Goal: Find specific page/section: Find specific page/section

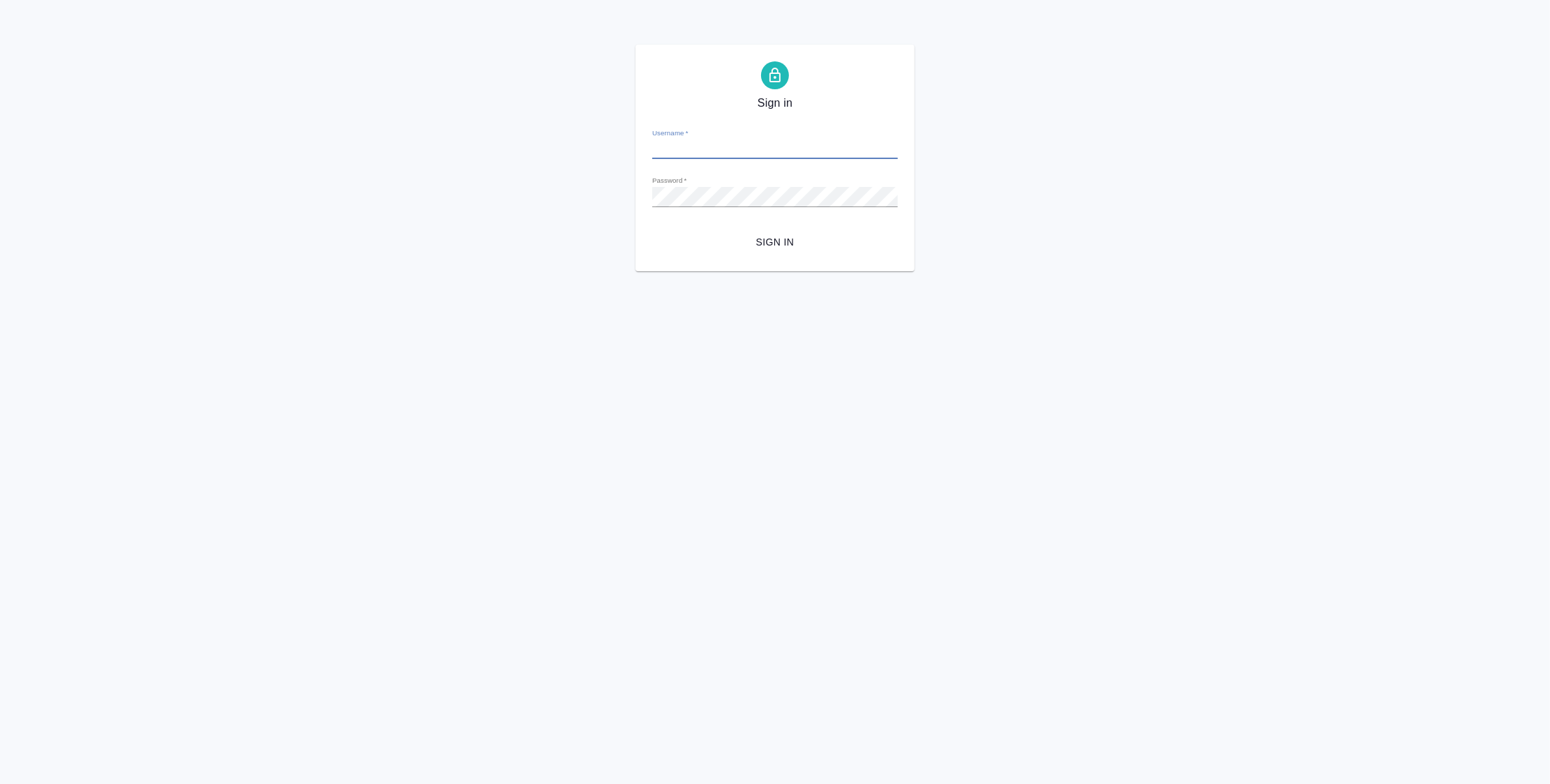
type input "[EMAIL_ADDRESS][DOMAIN_NAME]"
click at [754, 238] on span "Sign in" at bounding box center [775, 242] width 223 height 17
click at [636, 196] on div "Sign in Username   * [EMAIL_ADDRESS][DOMAIN_NAME] Password   * urlPath   * /all…" at bounding box center [775, 158] width 279 height 227
click at [786, 238] on span "Sign in" at bounding box center [775, 242] width 223 height 17
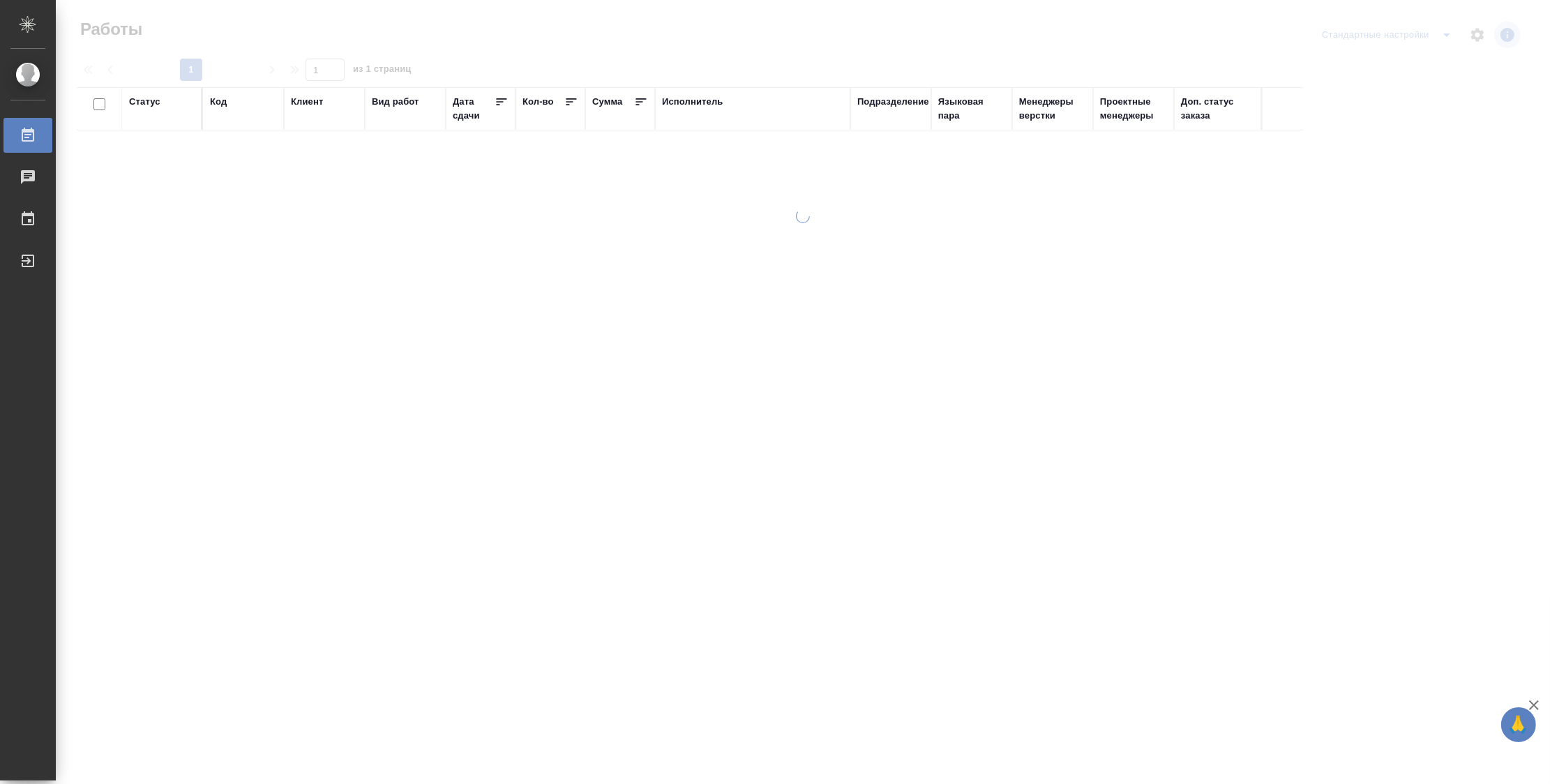
click at [900, 104] on div "Подразделение" at bounding box center [893, 102] width 72 height 14
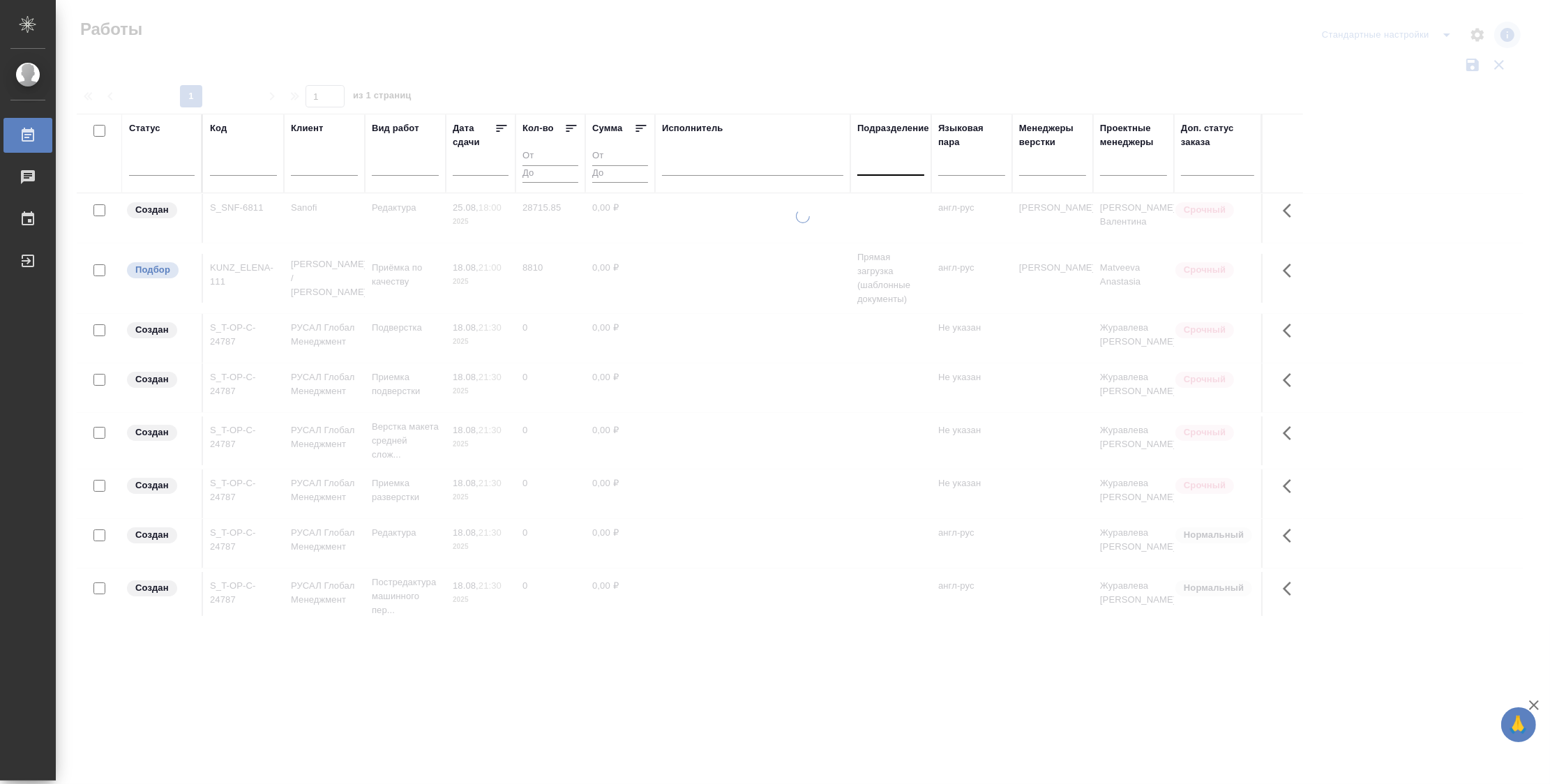
click at [902, 170] on div at bounding box center [890, 161] width 67 height 20
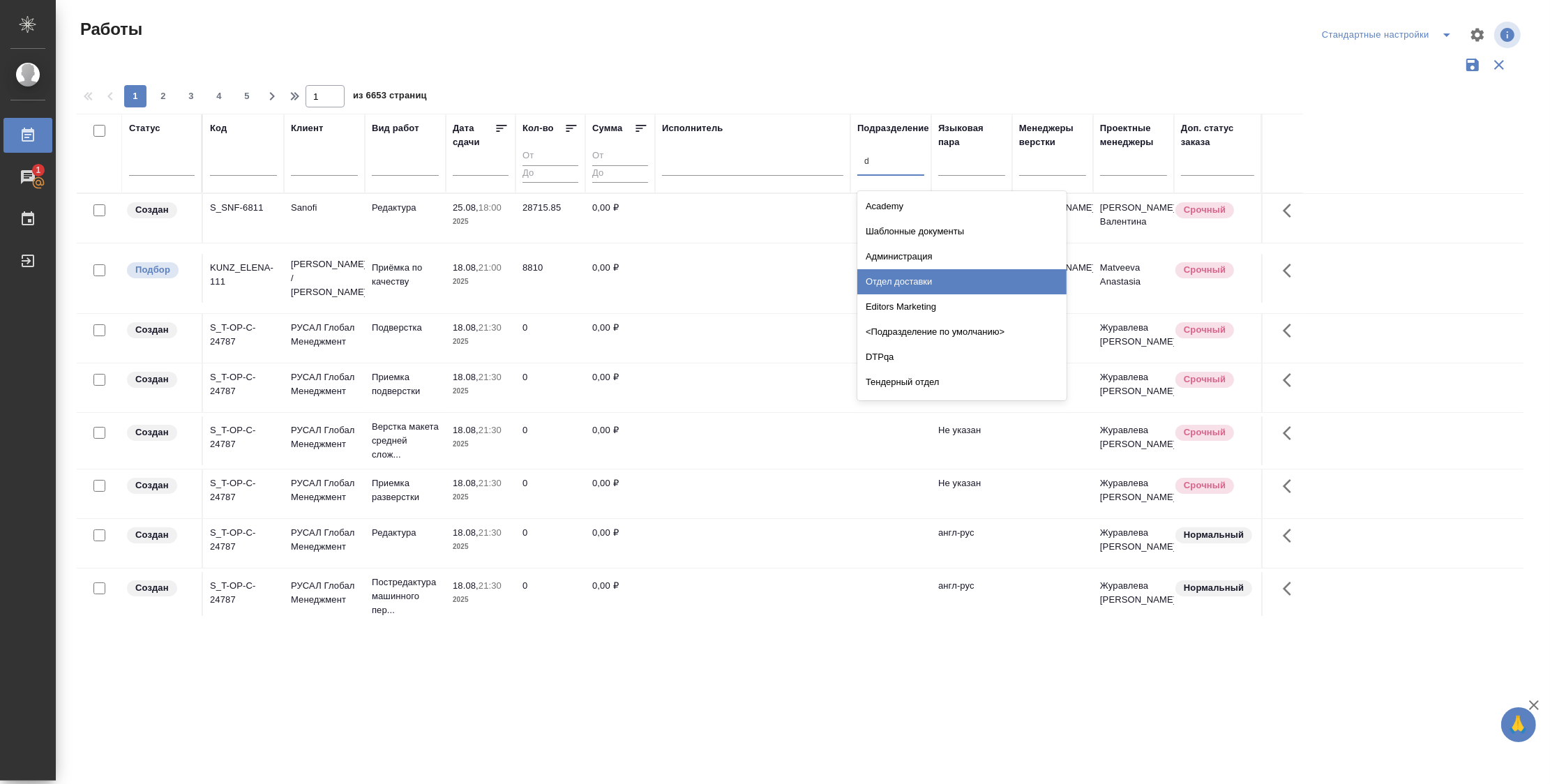
type input "dt"
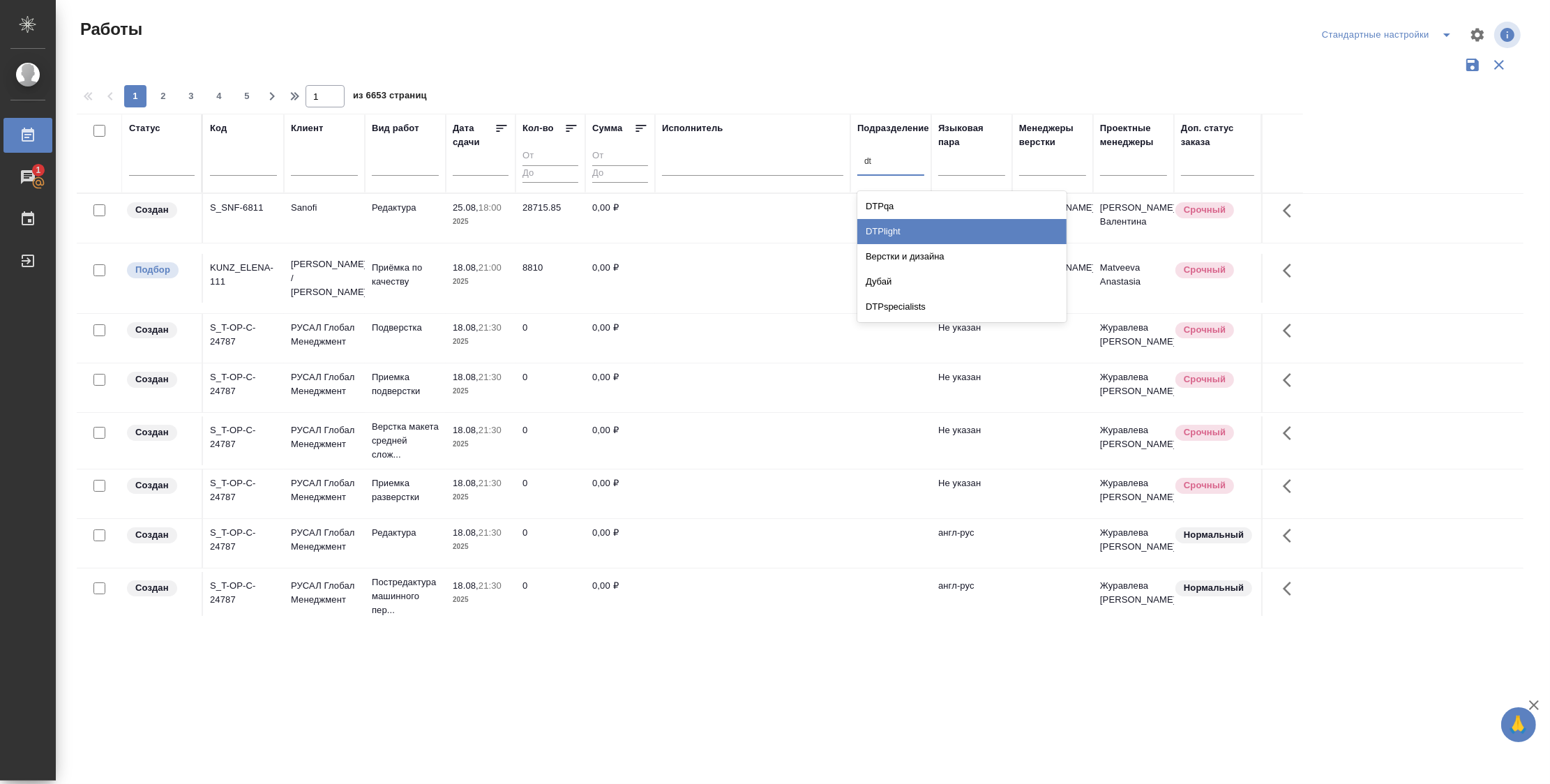
click at [892, 224] on div "DTPlight" at bounding box center [962, 231] width 210 height 25
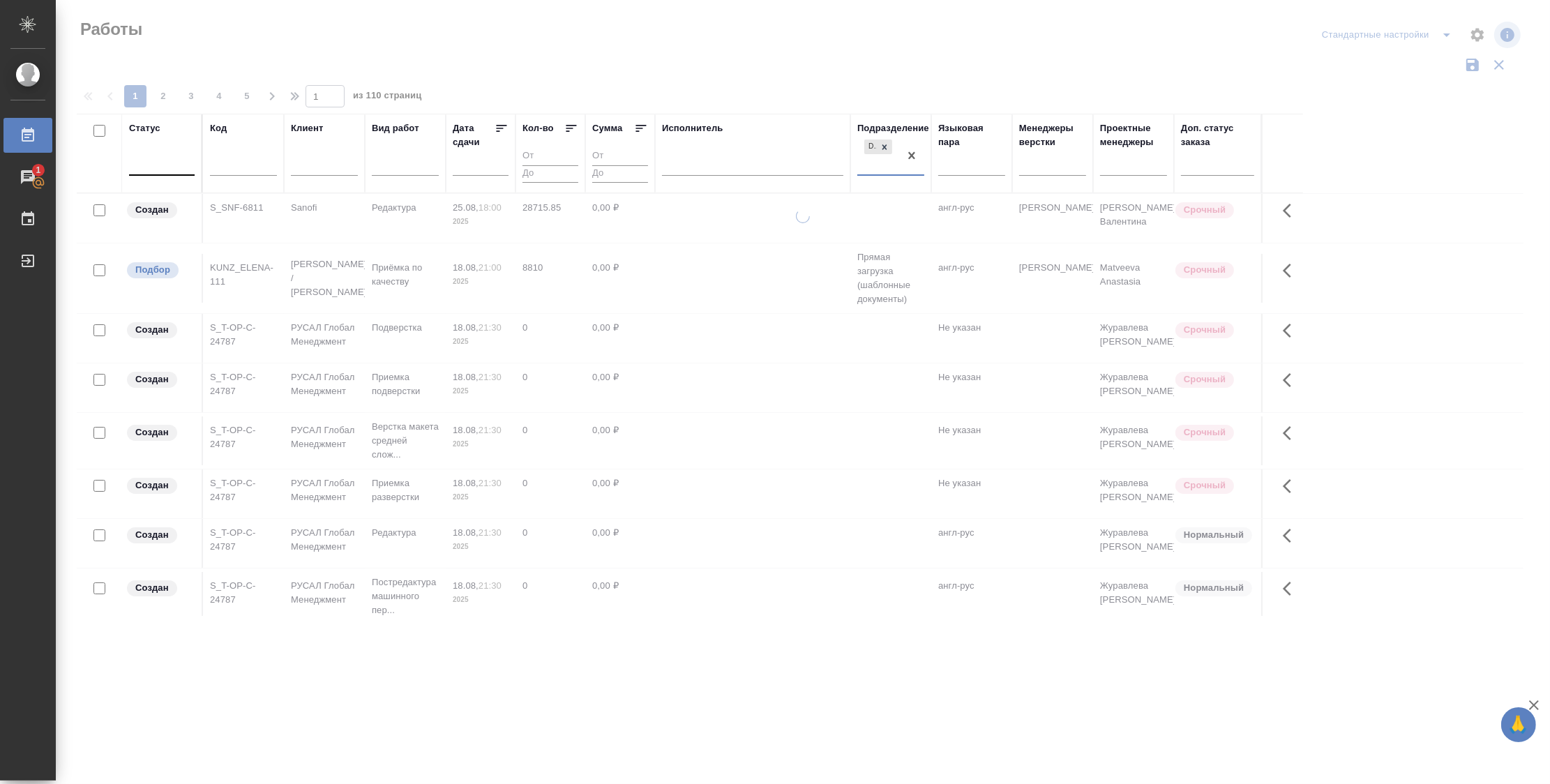
click at [148, 167] on div at bounding box center [161, 161] width 66 height 20
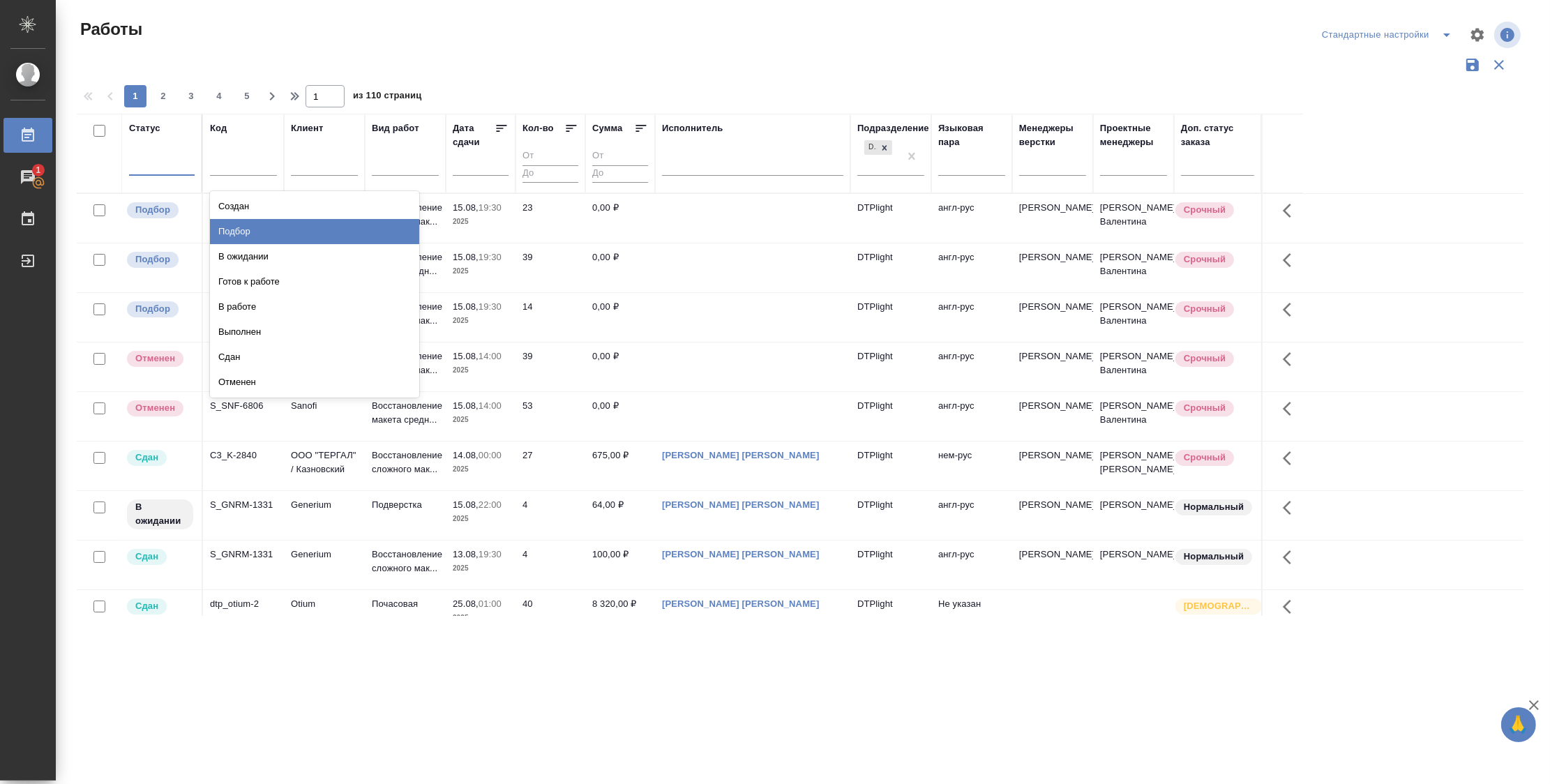
drag, startPoint x: 375, startPoint y: 231, endPoint x: 337, endPoint y: 232, distance: 38.0
click at [375, 231] on div "Подбор" at bounding box center [314, 231] width 210 height 25
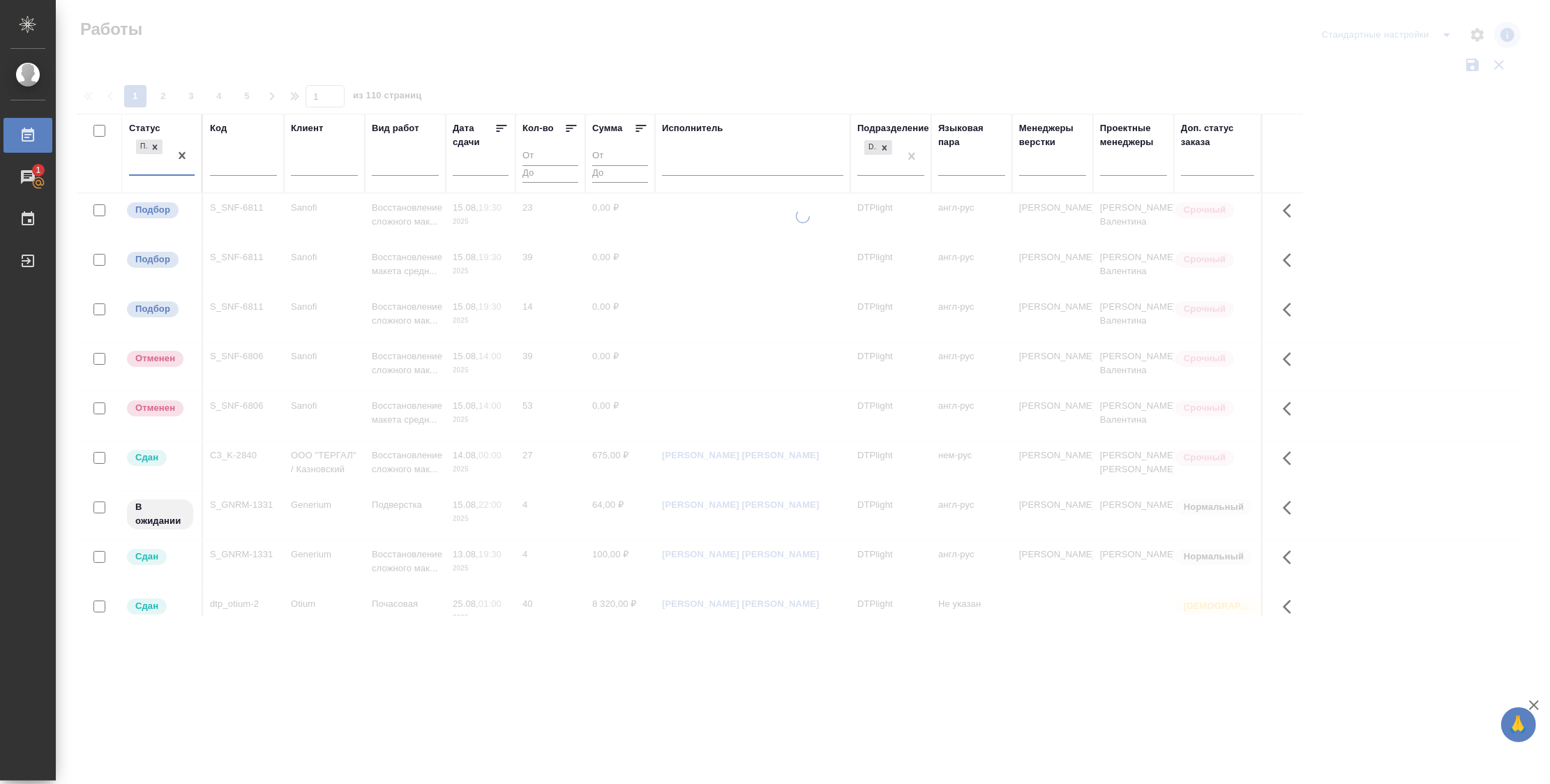
click at [141, 165] on div "Подбор" at bounding box center [149, 155] width 41 height 38
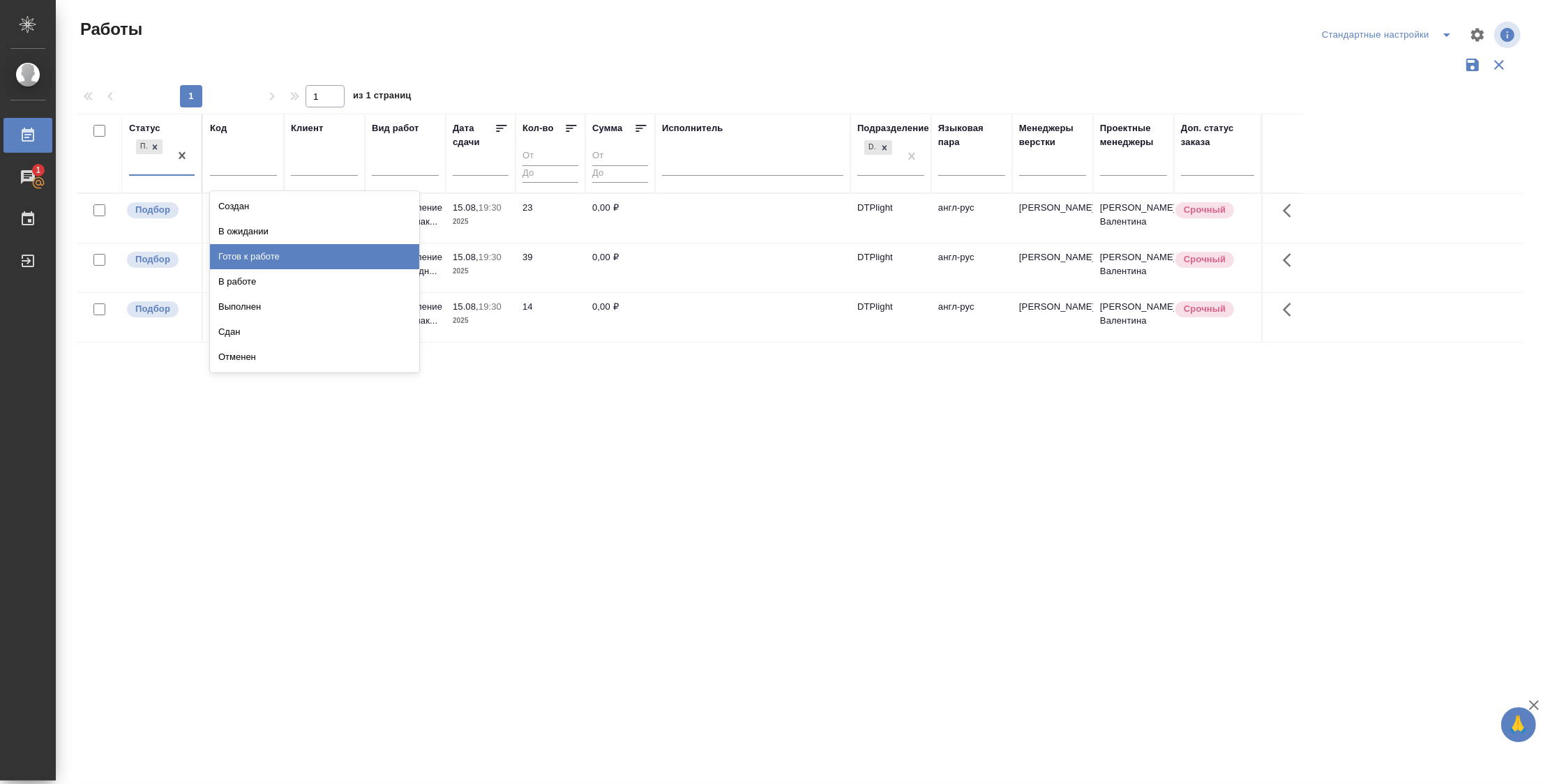
click at [266, 254] on div "Готов к работе" at bounding box center [314, 256] width 210 height 25
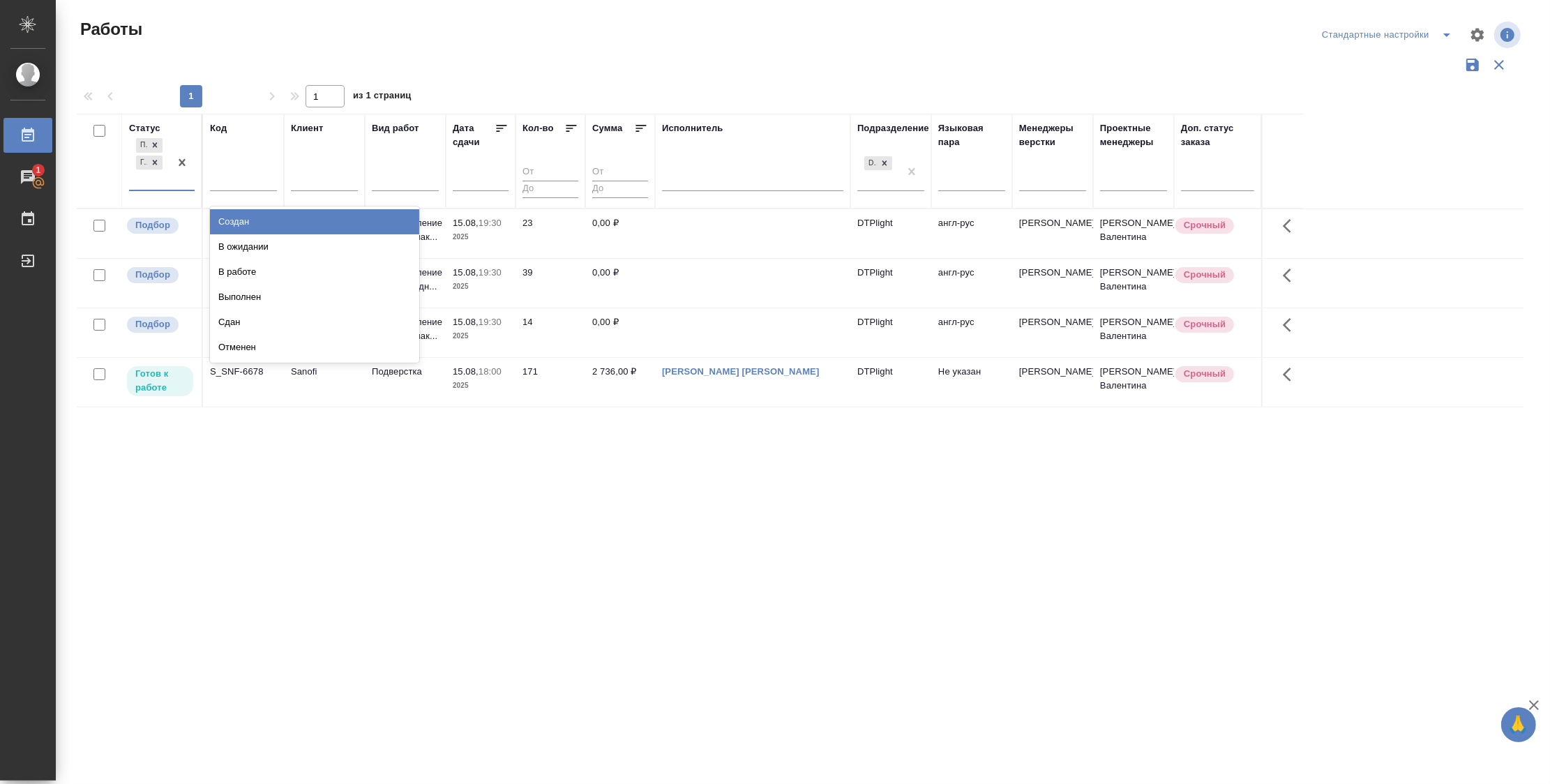
click at [142, 180] on div "Подбор Готов к работе" at bounding box center [149, 162] width 41 height 54
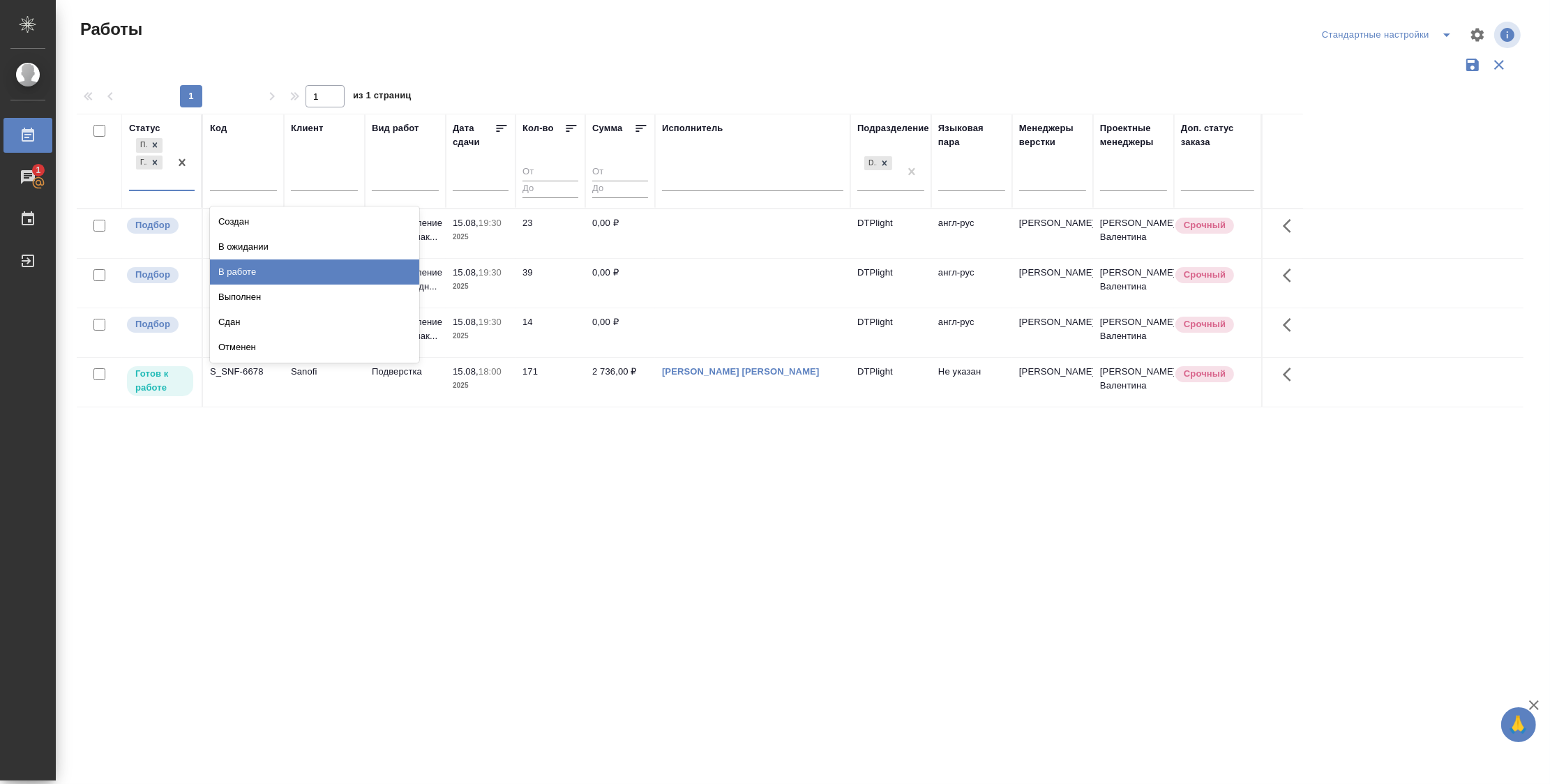
click at [283, 268] on div "В работе" at bounding box center [314, 271] width 210 height 25
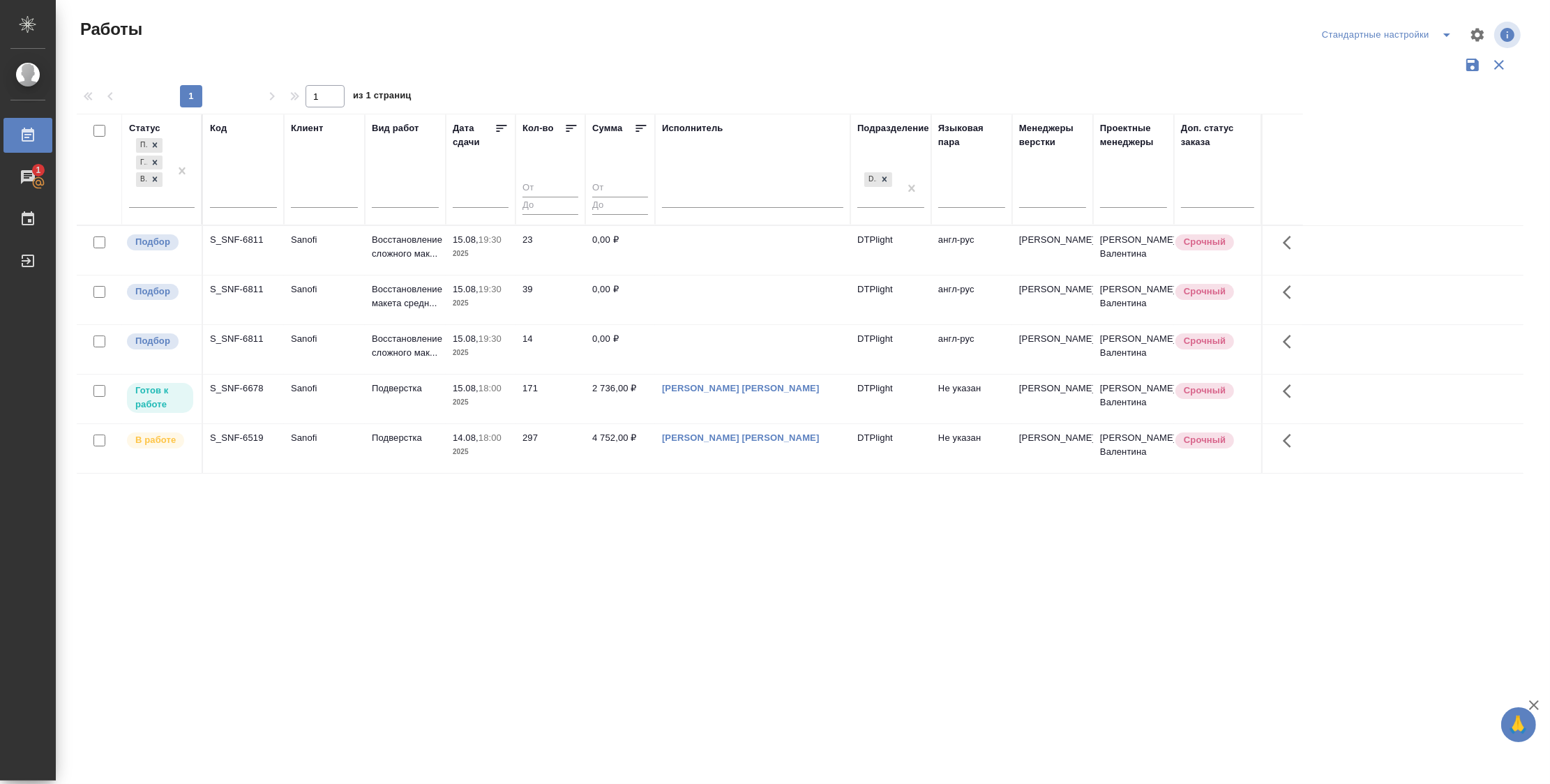
click at [498, 128] on icon at bounding box center [502, 128] width 11 height 7
